Goal: Information Seeking & Learning: Learn about a topic

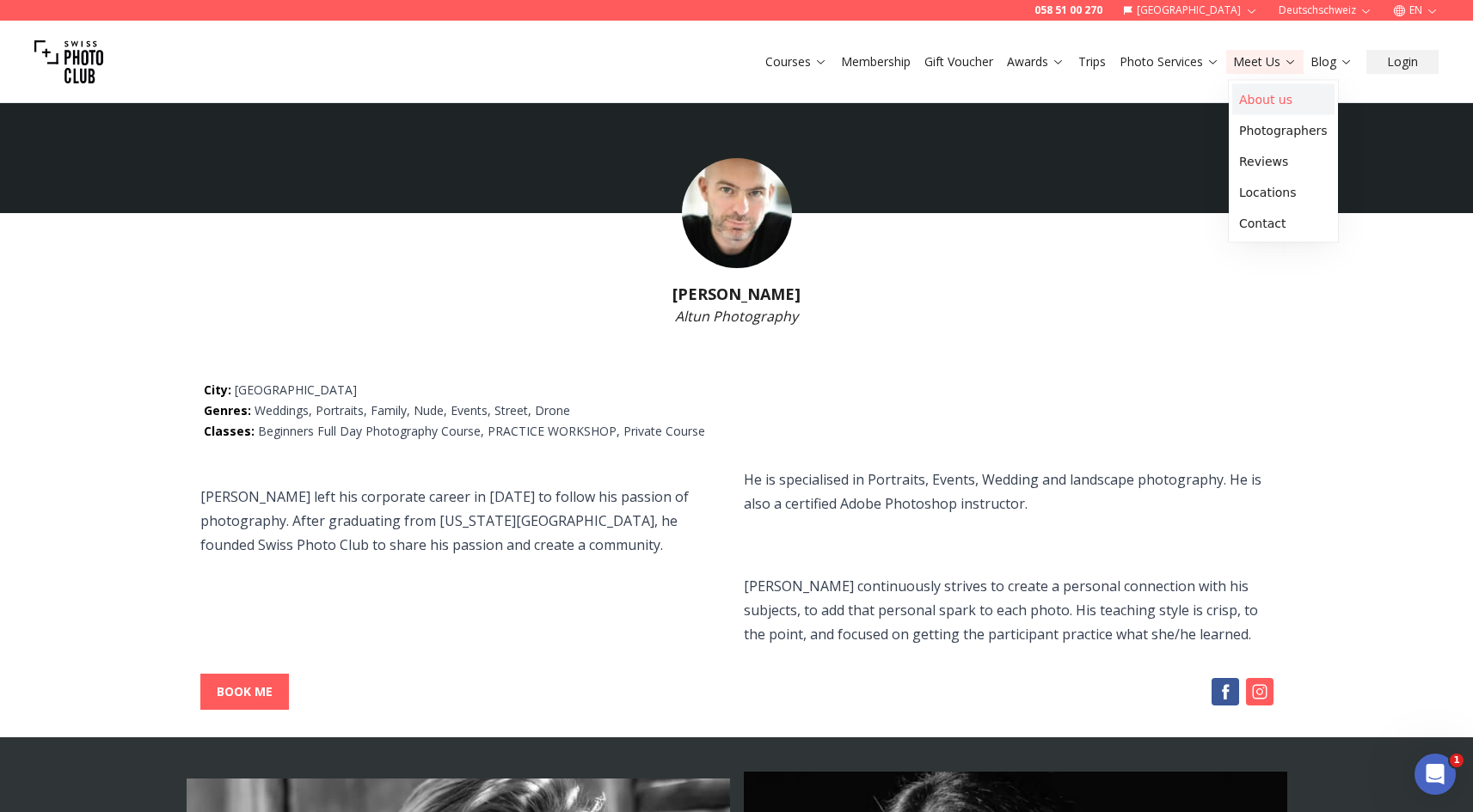
click at [1287, 106] on link "About us" at bounding box center [1284, 100] width 102 height 31
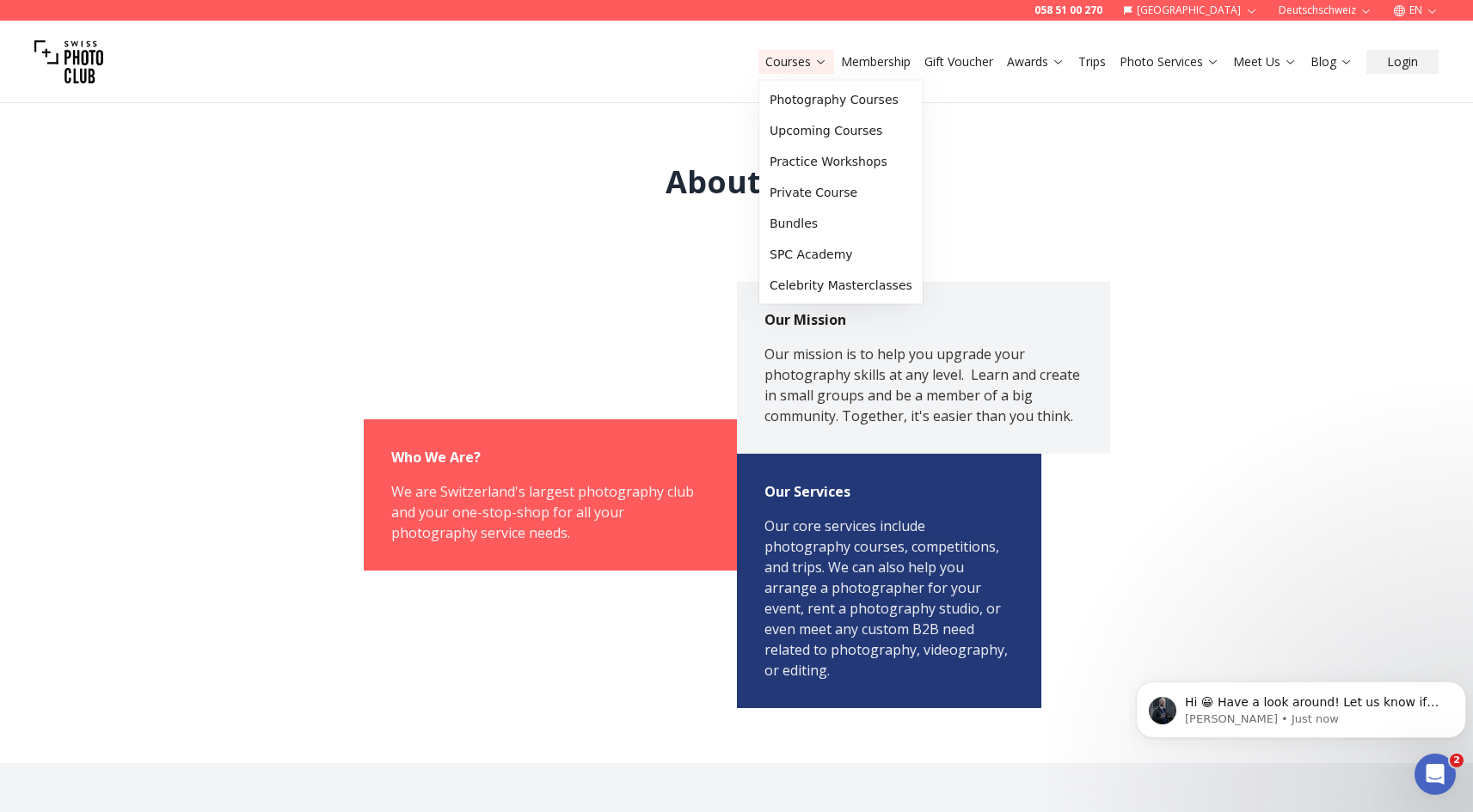
click at [815, 62] on icon at bounding box center [820, 61] width 13 height 13
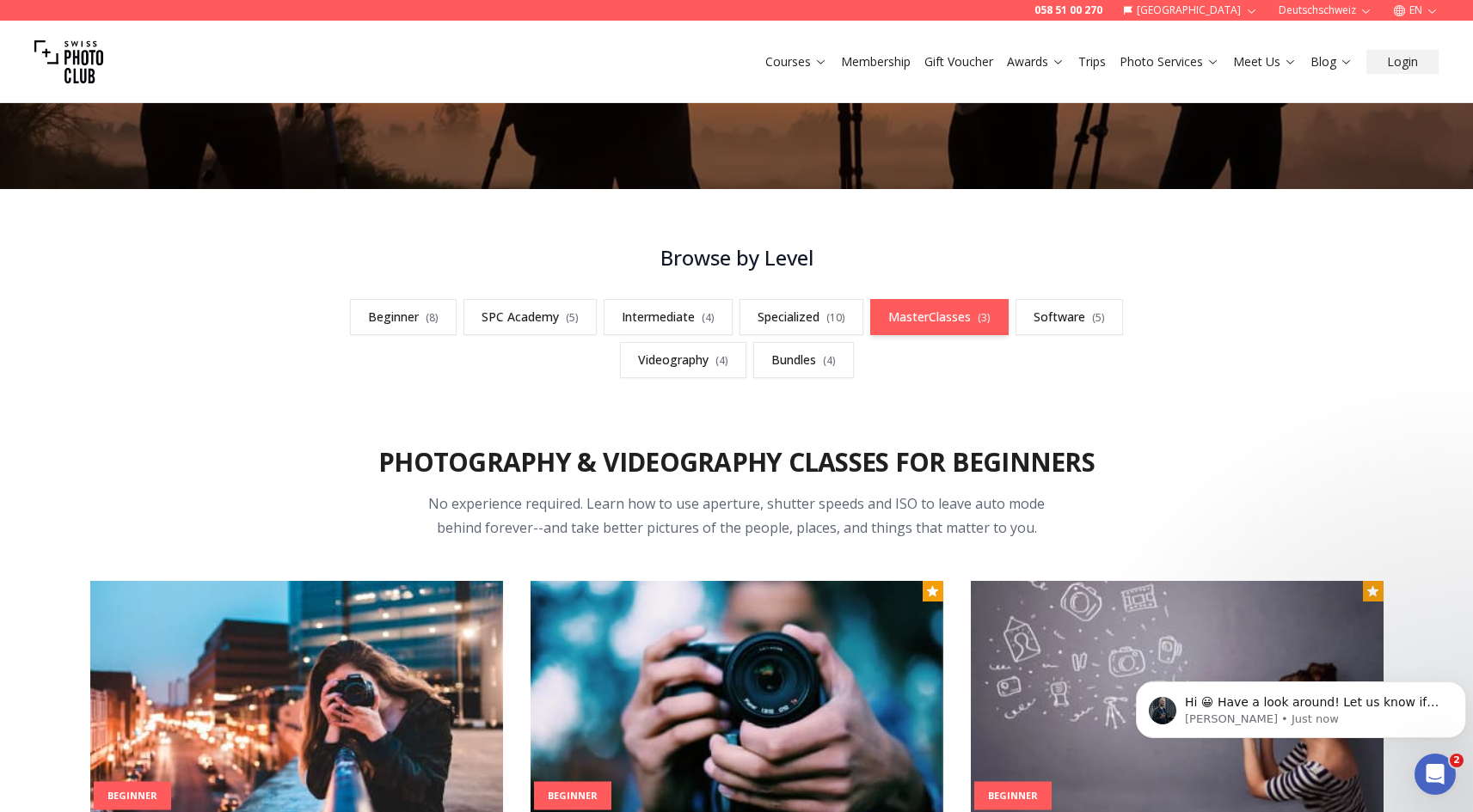
scroll to position [516, 0]
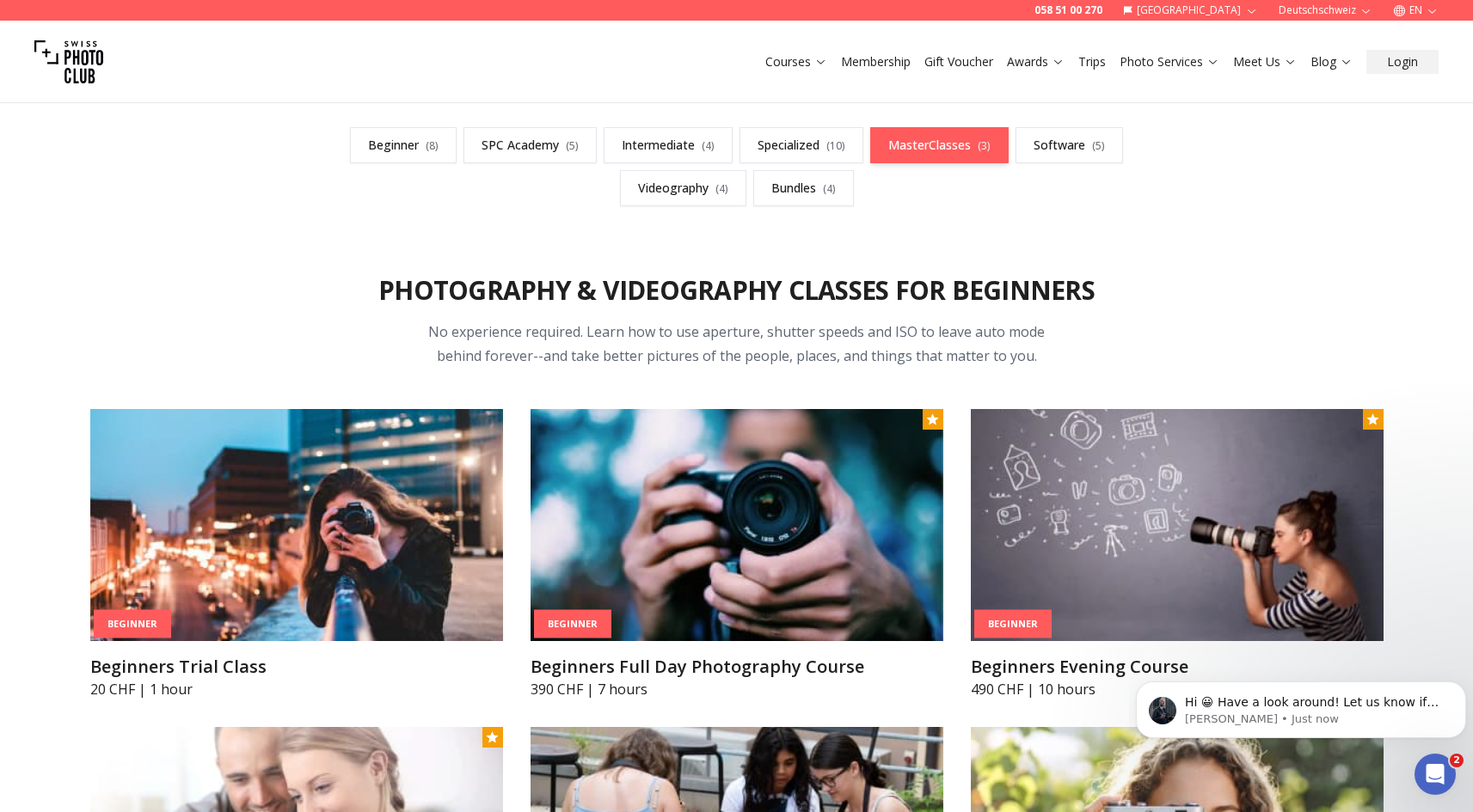
click at [946, 142] on link "MasterClasses ( 3 )" at bounding box center [939, 145] width 138 height 36
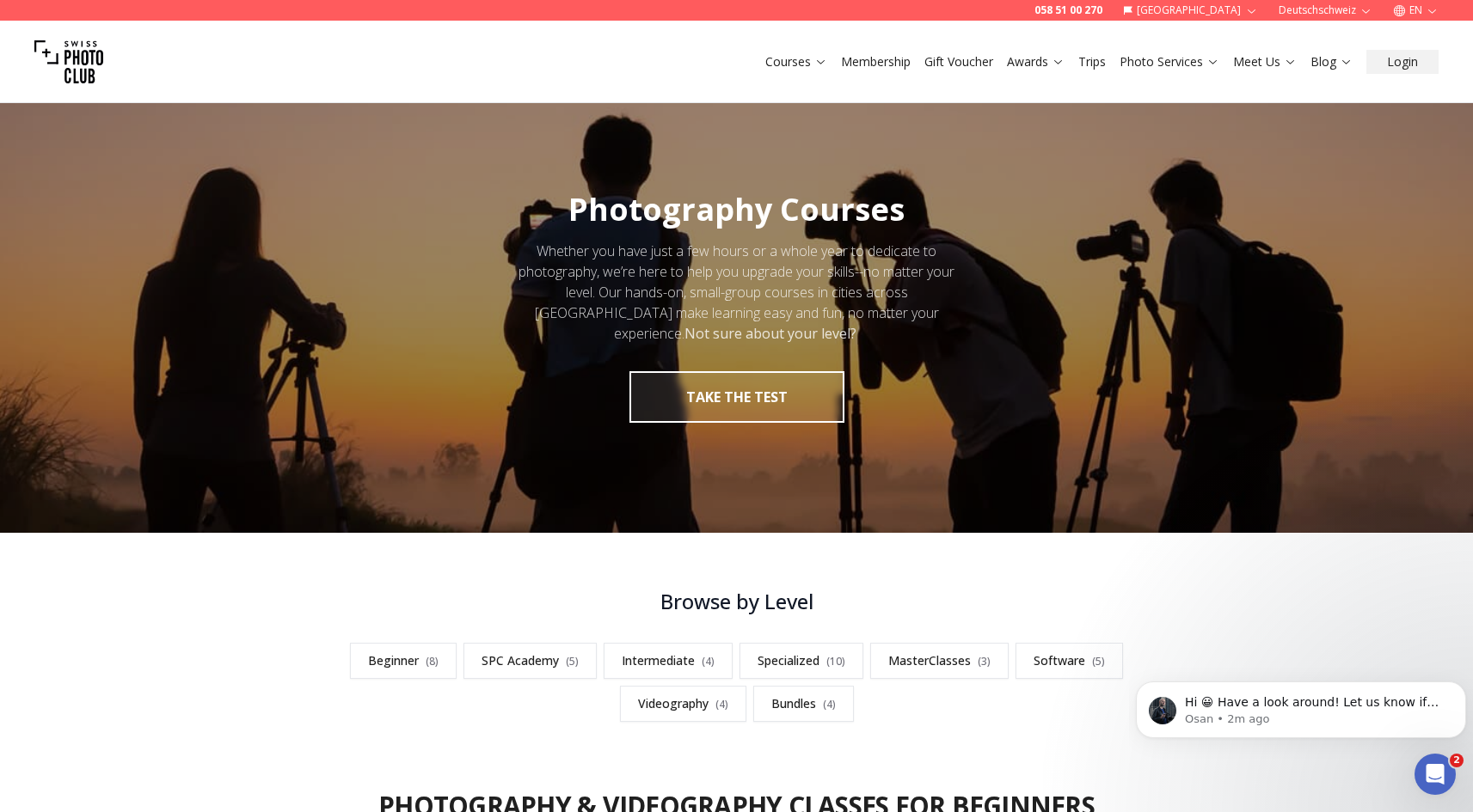
click at [61, 46] on img at bounding box center [69, 62] width 69 height 69
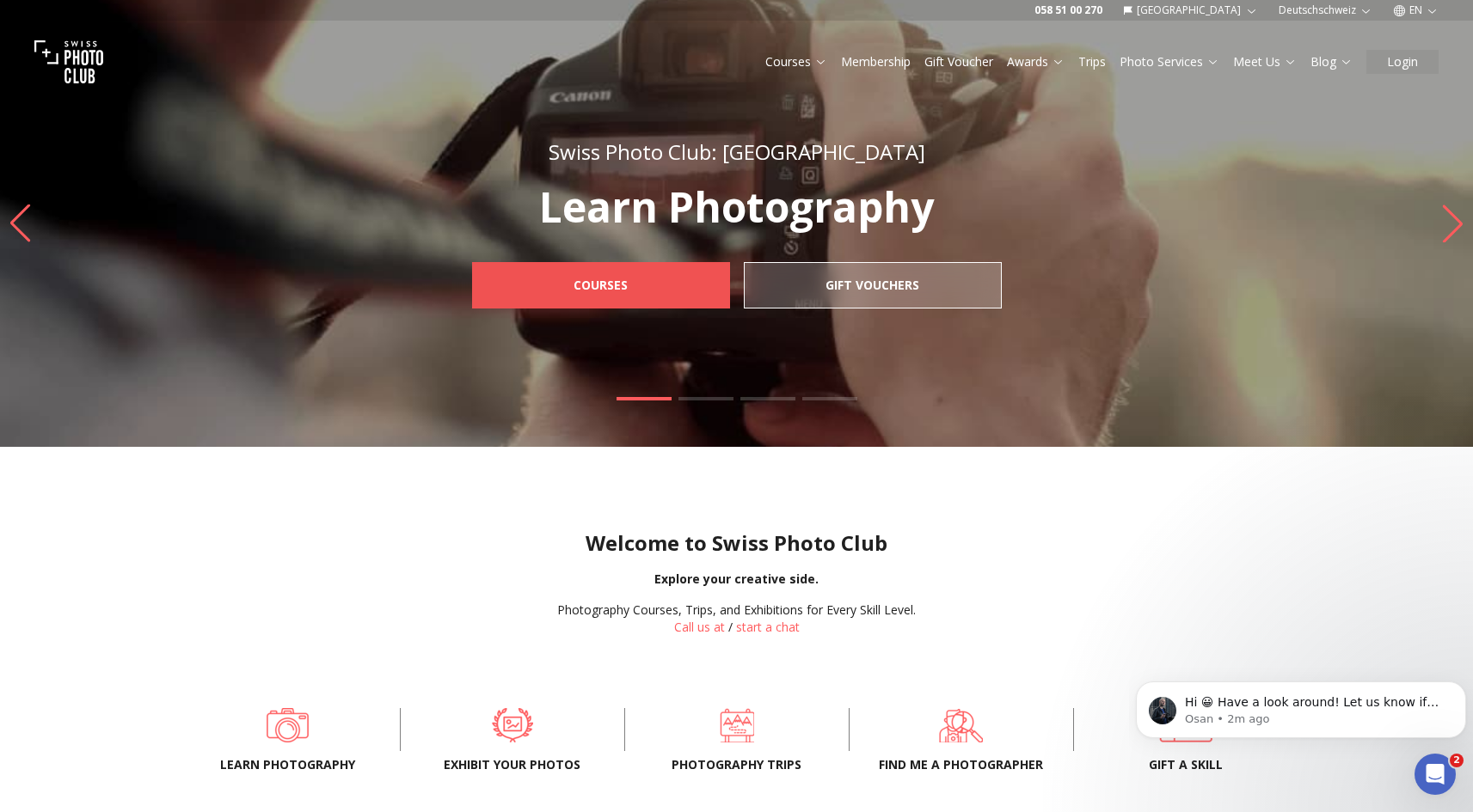
click at [594, 277] on b "Courses" at bounding box center [600, 286] width 54 height 18
